Goal: Task Accomplishment & Management: Manage account settings

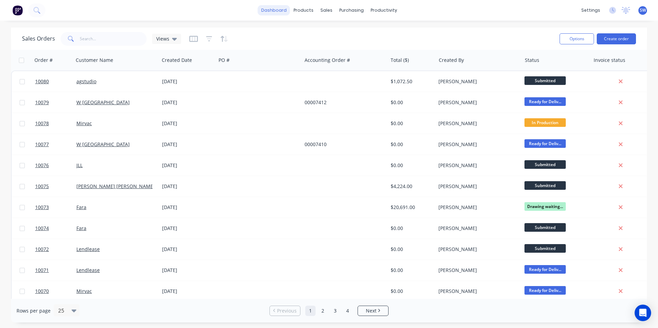
click at [285, 11] on link "dashboard" at bounding box center [274, 10] width 32 height 10
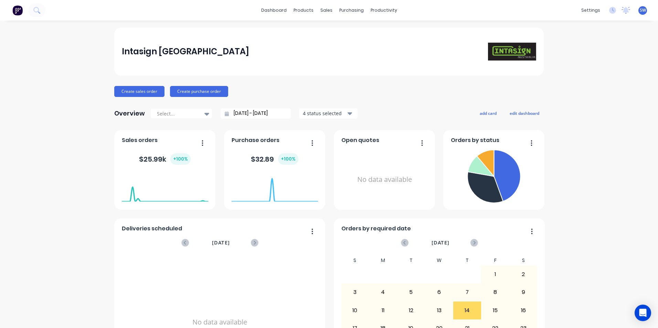
click at [639, 10] on span "SW" at bounding box center [642, 10] width 6 height 6
click at [578, 83] on button "Sign out" at bounding box center [599, 86] width 91 height 14
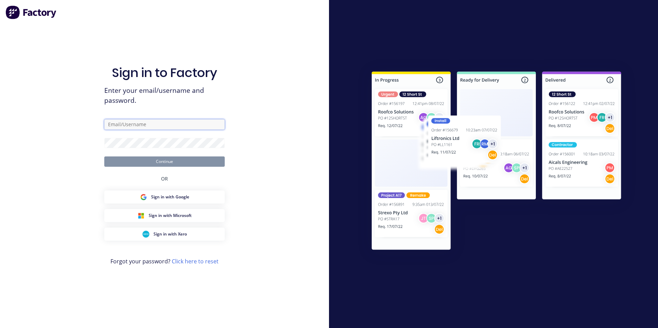
type input "[PERSON_NAME][EMAIL_ADDRESS][DOMAIN_NAME]"
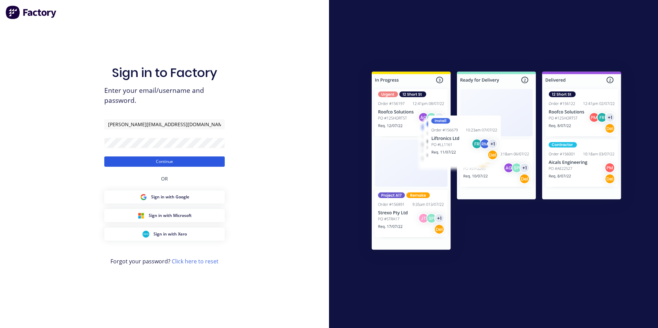
click at [152, 159] on button "Continue" at bounding box center [164, 162] width 120 height 10
